Goal: Obtain resource: Obtain resource

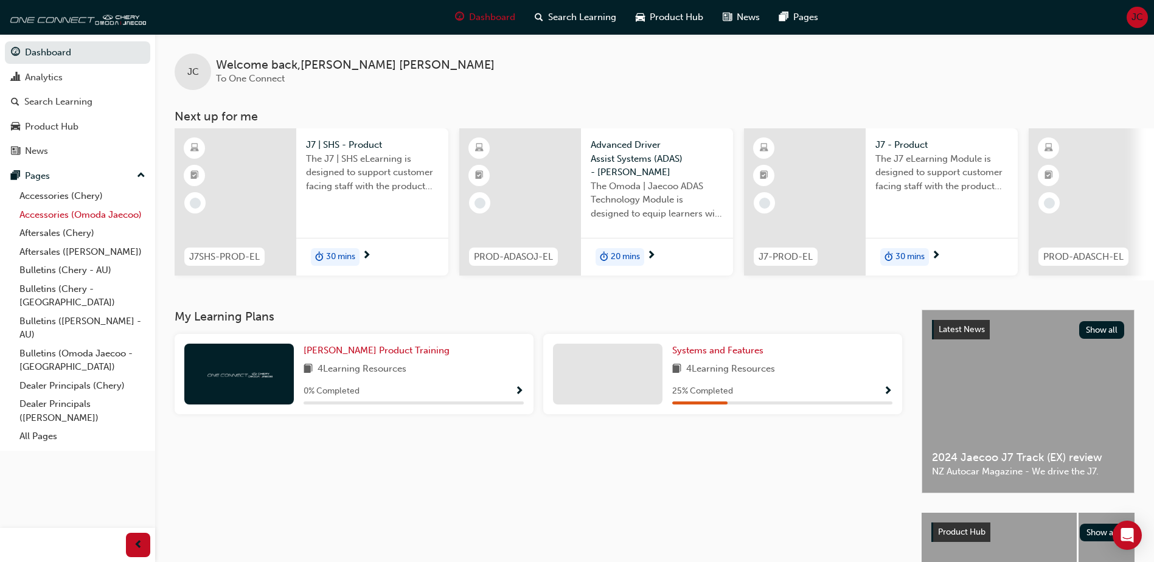
click at [74, 211] on link "Accessories (Omoda Jaecoo)" at bounding box center [83, 215] width 136 height 19
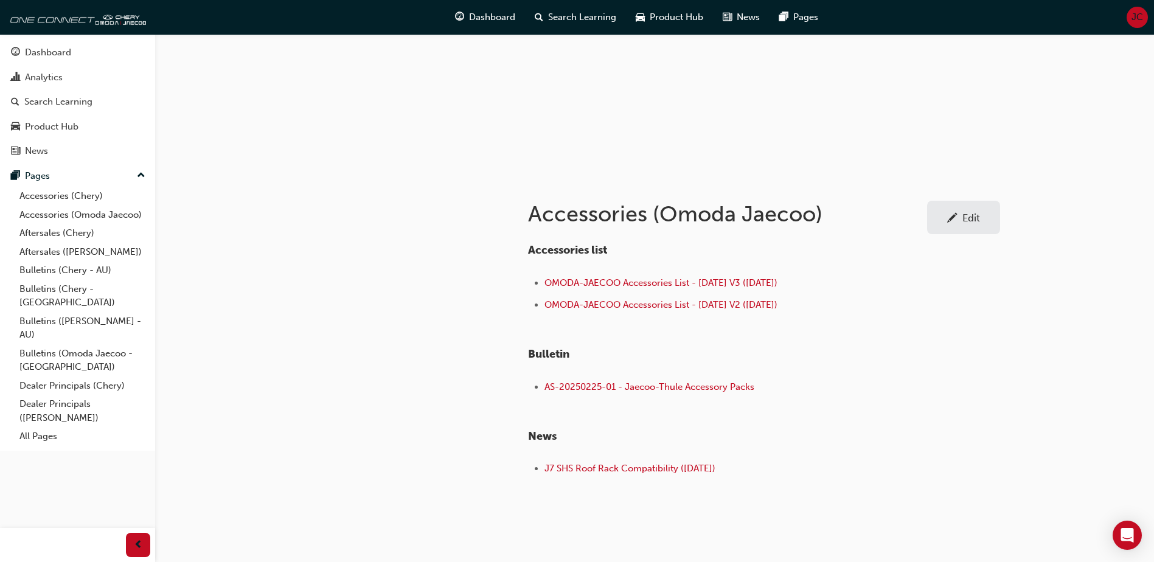
scroll to position [122, 0]
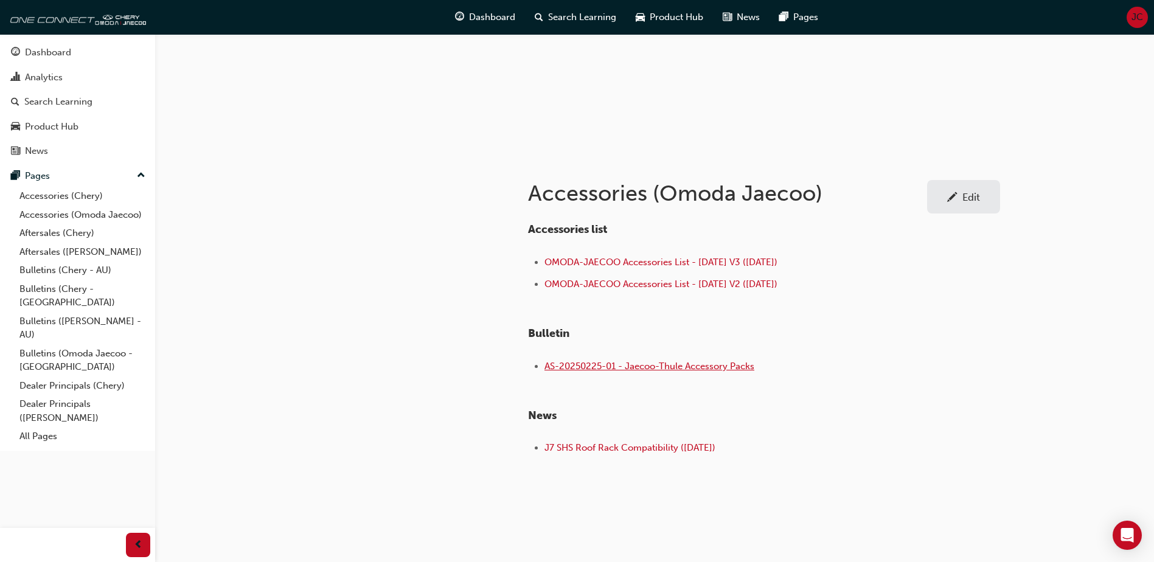
click at [636, 370] on span "AS-20250225-01 - Jaecoo-Thule Accessory Packs" at bounding box center [649, 366] width 210 height 11
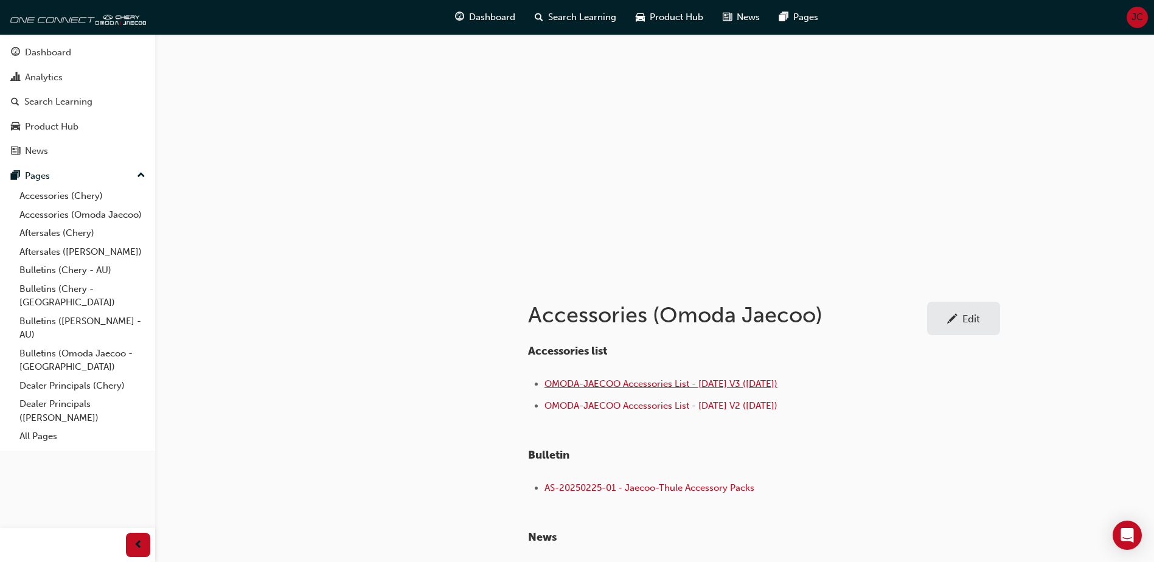
click at [677, 385] on span "OMODA-JAECOO Accessories List - [DATE] V3 ([DATE])" at bounding box center [660, 383] width 233 height 11
